Goal: Information Seeking & Learning: Learn about a topic

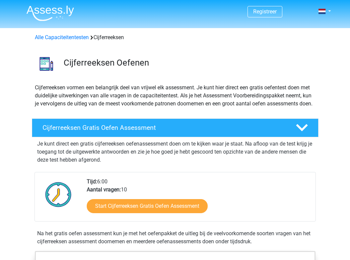
scroll to position [0, 0]
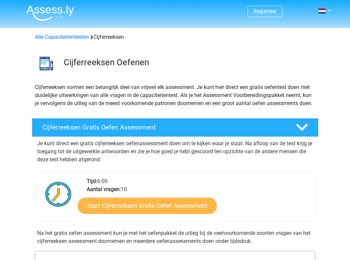
click at [172, 214] on link "Start Cijferreeksen Gratis Oefen Assessment" at bounding box center [147, 206] width 139 height 16
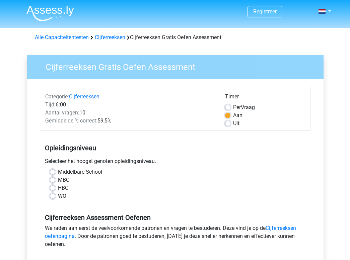
click at [56, 188] on div "HBO" at bounding box center [175, 188] width 251 height 8
click at [58, 188] on label "HBO" at bounding box center [63, 188] width 11 height 8
click at [54, 188] on input "HBO" at bounding box center [52, 187] width 5 height 7
radio input "true"
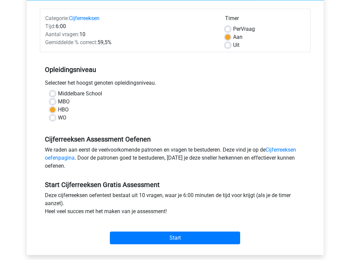
scroll to position [85, 0]
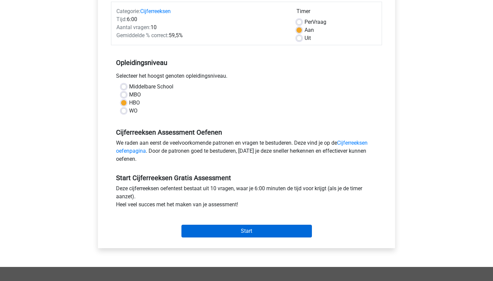
click at [215, 228] on input "Start" at bounding box center [246, 231] width 130 height 13
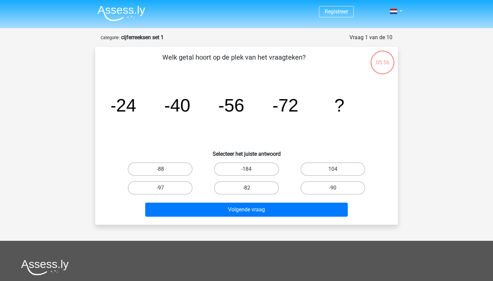
drag, startPoint x: 162, startPoint y: 56, endPoint x: 309, endPoint y: 57, distance: 146.8
click at [310, 57] on p "Welk getal hoort op de plek van het vraagteken?" at bounding box center [234, 62] width 256 height 20
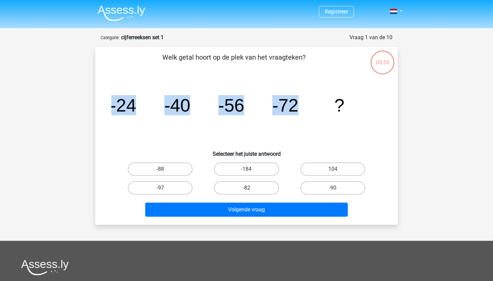
drag, startPoint x: 339, startPoint y: 104, endPoint x: 366, endPoint y: 104, distance: 27.1
click at [366, 104] on icon "image/svg+xml -24 -40 -56 -72 ?" at bounding box center [246, 112] width 270 height 68
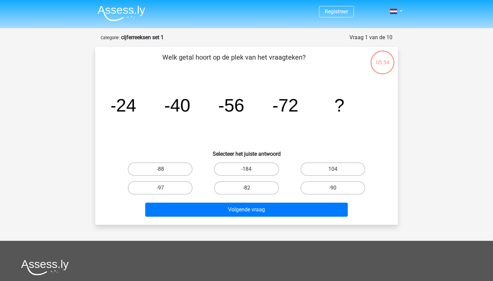
click at [125, 135] on icon "image/svg+xml -24 -40 -56 -72 ?" at bounding box center [246, 112] width 270 height 68
drag, startPoint x: 118, startPoint y: 104, endPoint x: 135, endPoint y: 107, distance: 17.4
click at [135, 107] on tspan "-24" at bounding box center [123, 105] width 26 height 20
drag, startPoint x: 172, startPoint y: 107, endPoint x: 186, endPoint y: 110, distance: 14.8
click at [187, 107] on tspan "-40" at bounding box center [177, 105] width 26 height 20
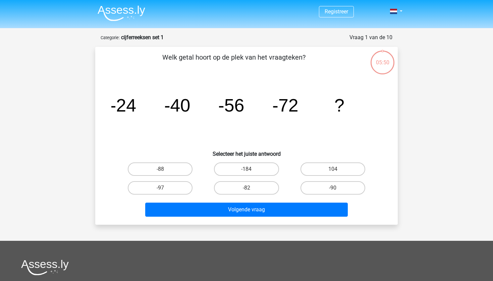
click at [383, 65] on div "05:50" at bounding box center [382, 58] width 25 height 17
